Goal: Task Accomplishment & Management: Use online tool/utility

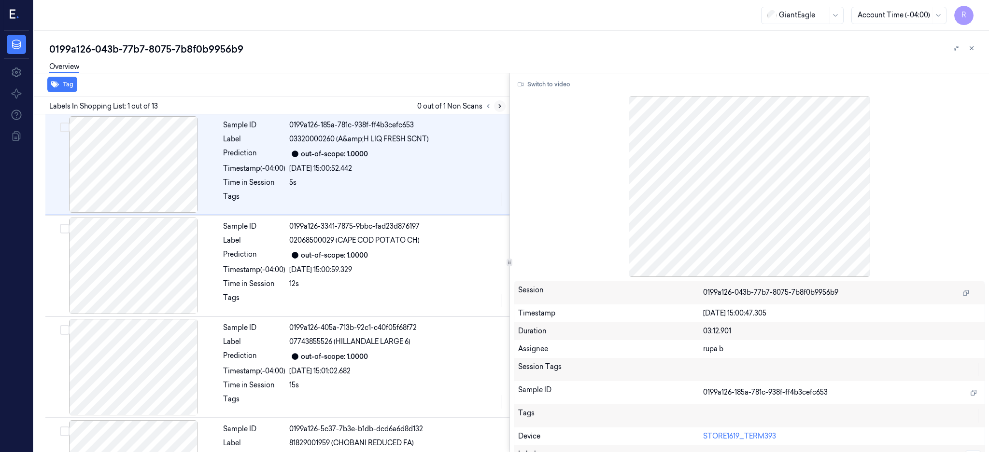
click at [506, 100] on button at bounding box center [500, 106] width 12 height 12
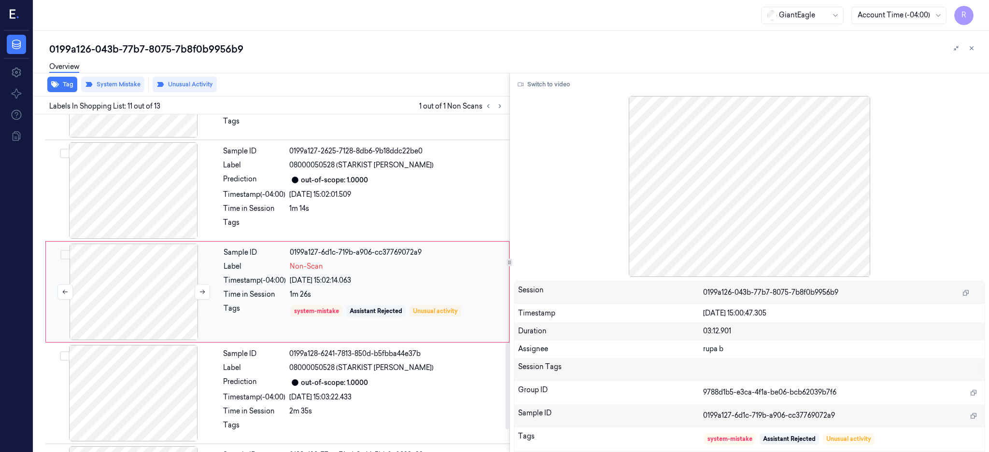
scroll to position [895, 0]
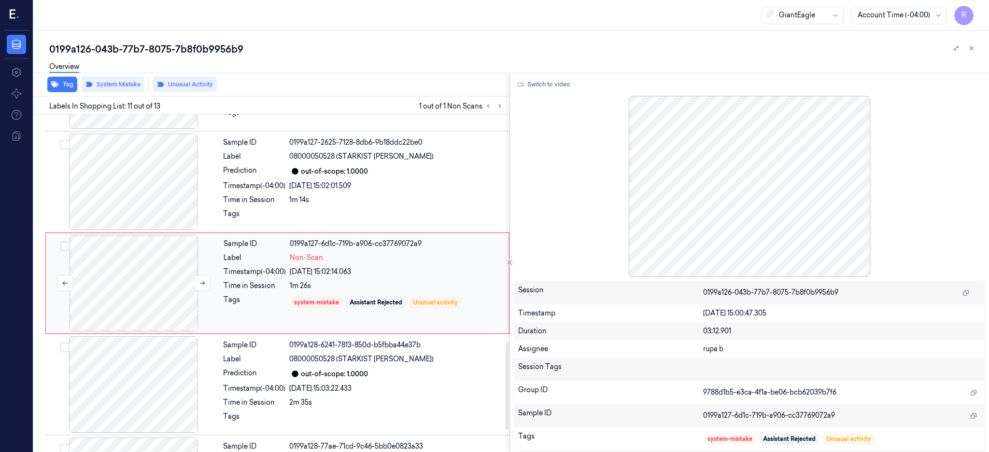
click at [146, 284] on div at bounding box center [134, 283] width 172 height 97
click at [130, 184] on div at bounding box center [133, 182] width 172 height 97
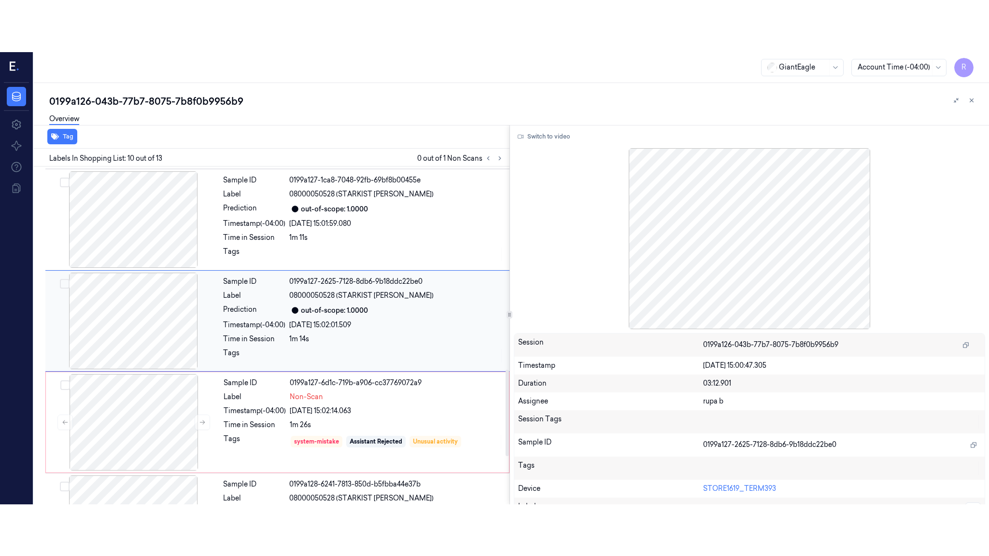
scroll to position [794, 0]
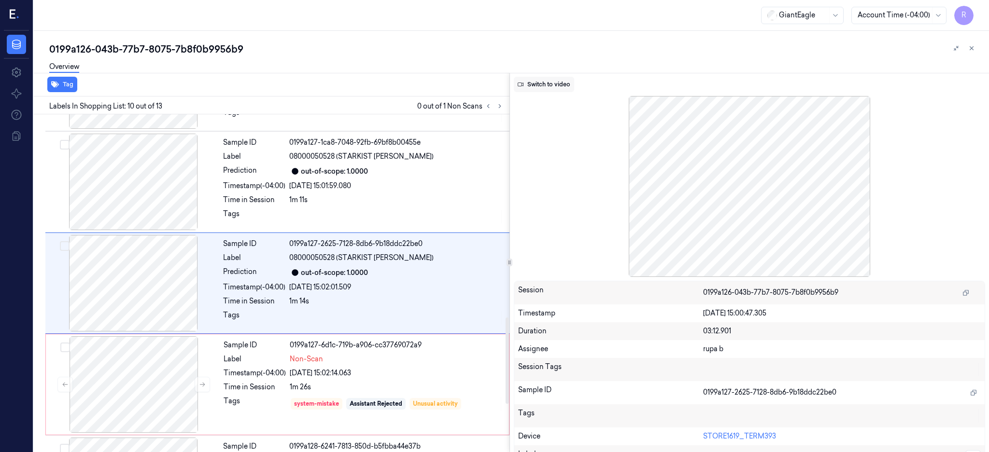
click at [560, 90] on button "Switch to video" at bounding box center [544, 84] width 60 height 15
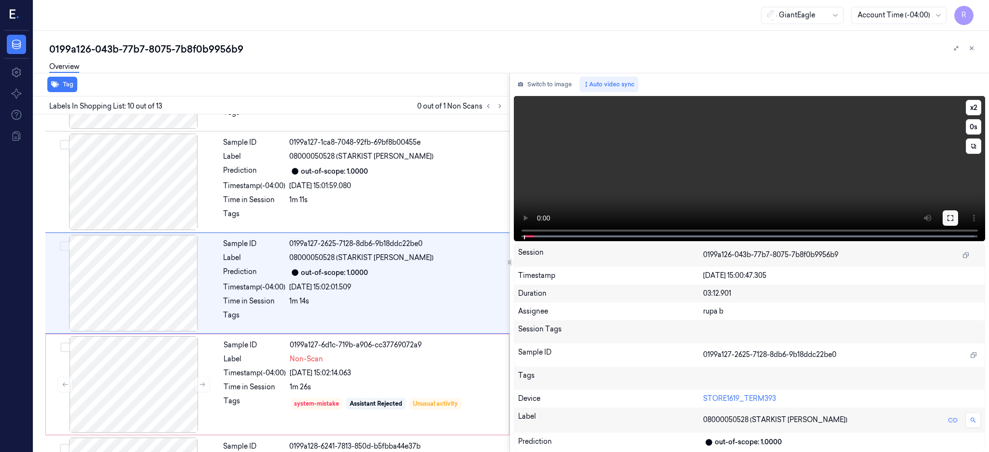
click at [958, 211] on button at bounding box center [950, 218] width 15 height 15
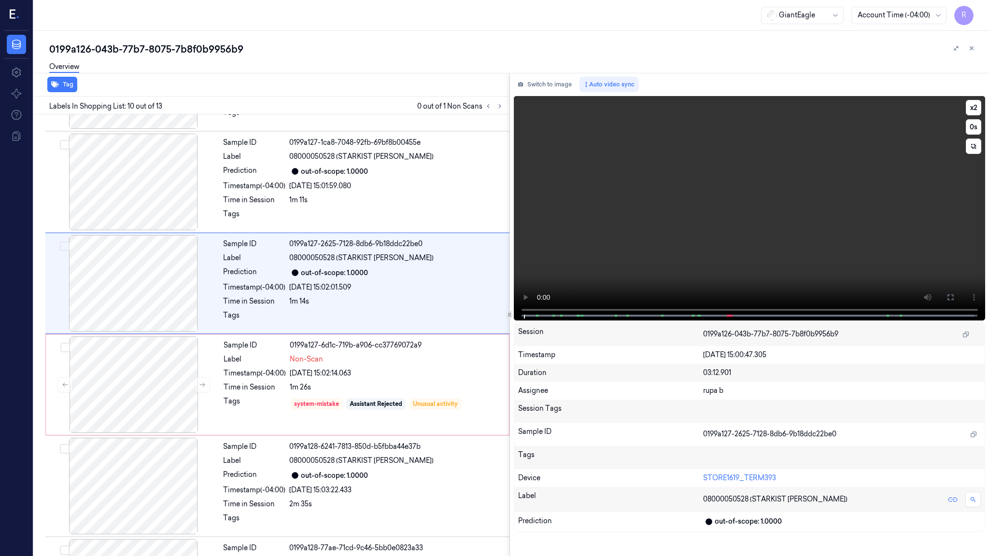
scroll to position [742, 0]
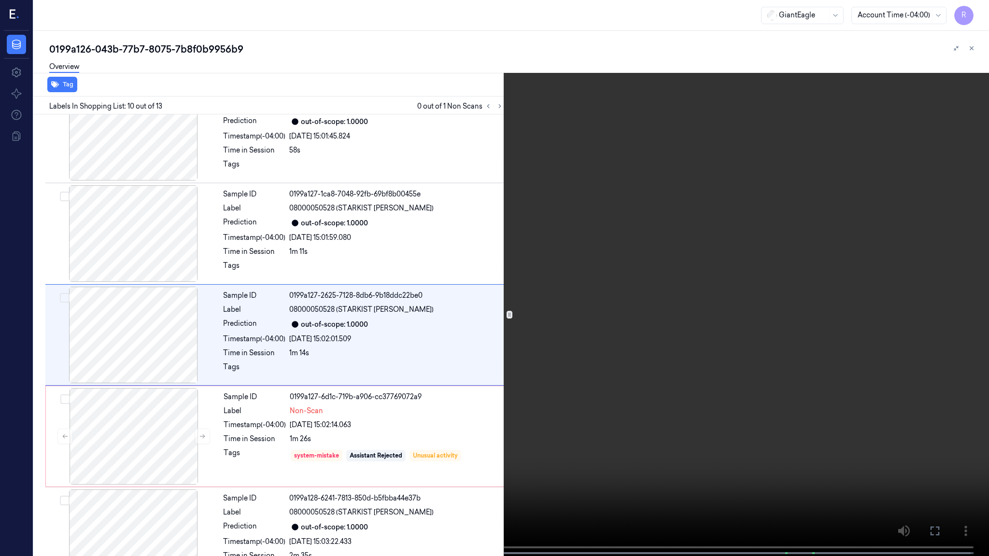
click at [621, 326] on video at bounding box center [494, 279] width 989 height 558
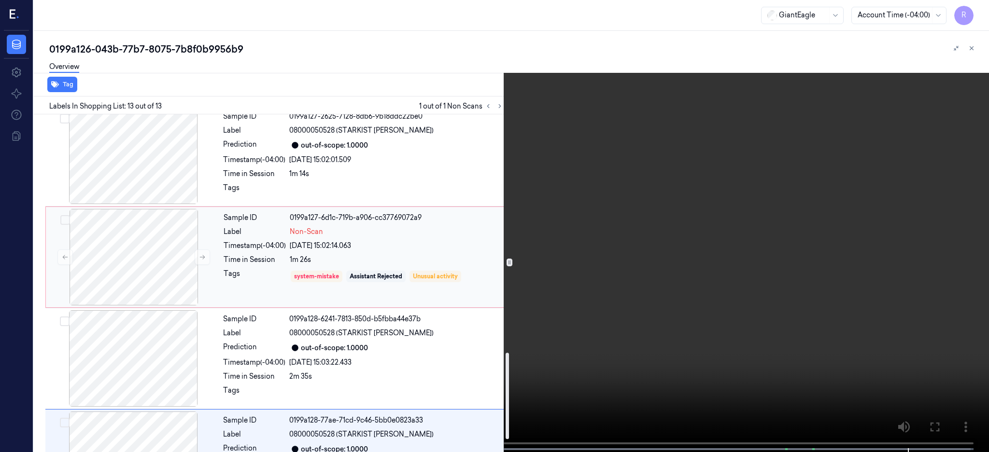
scroll to position [983, 0]
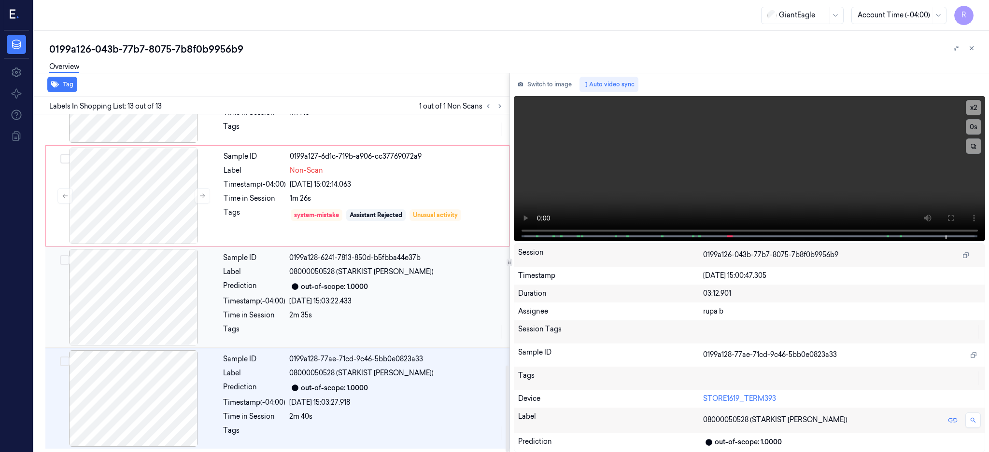
click at [130, 248] on div "Sample ID 0199a128-6241-7813-850d-b5fbba44e37b Label 08000050528 (STARKIST [PER…" at bounding box center [277, 297] width 464 height 101
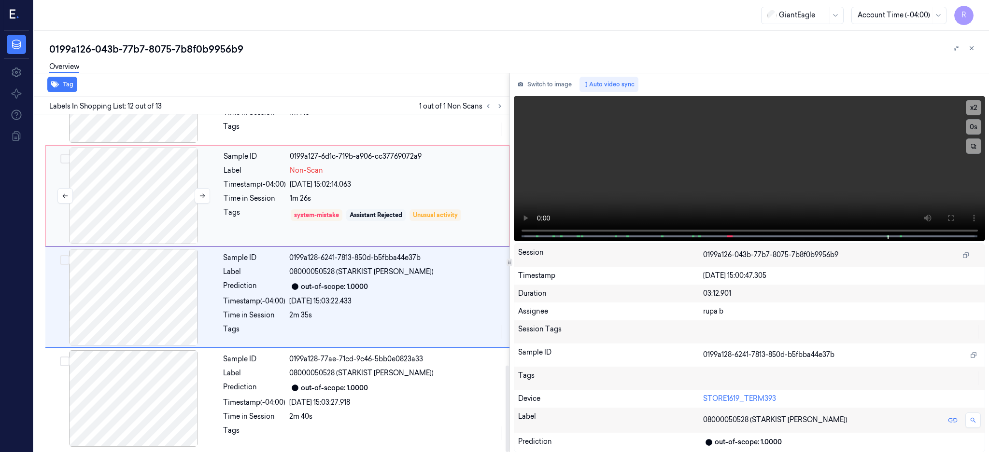
click at [140, 198] on div at bounding box center [134, 196] width 172 height 97
